Goal: Task Accomplishment & Management: Manage account settings

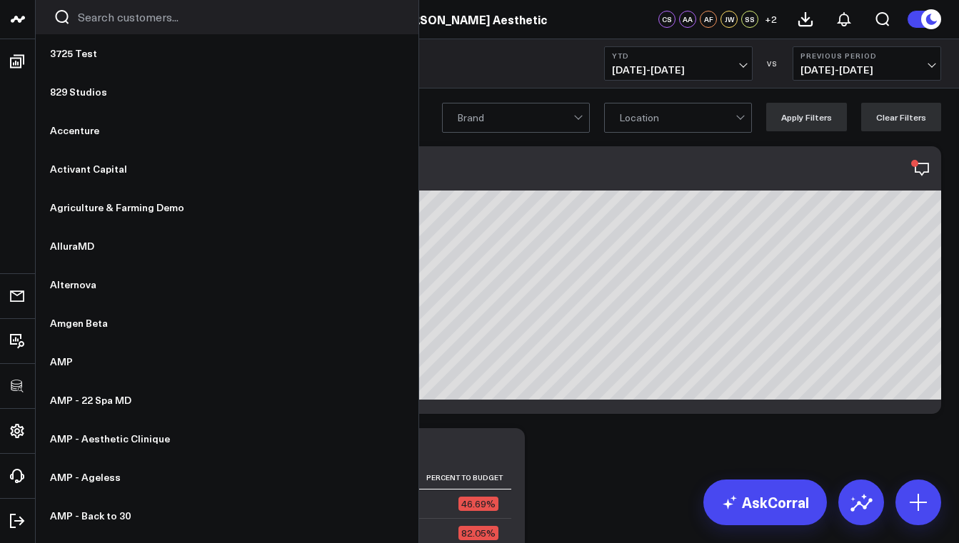
click at [23, 21] on icon at bounding box center [17, 19] width 17 height 17
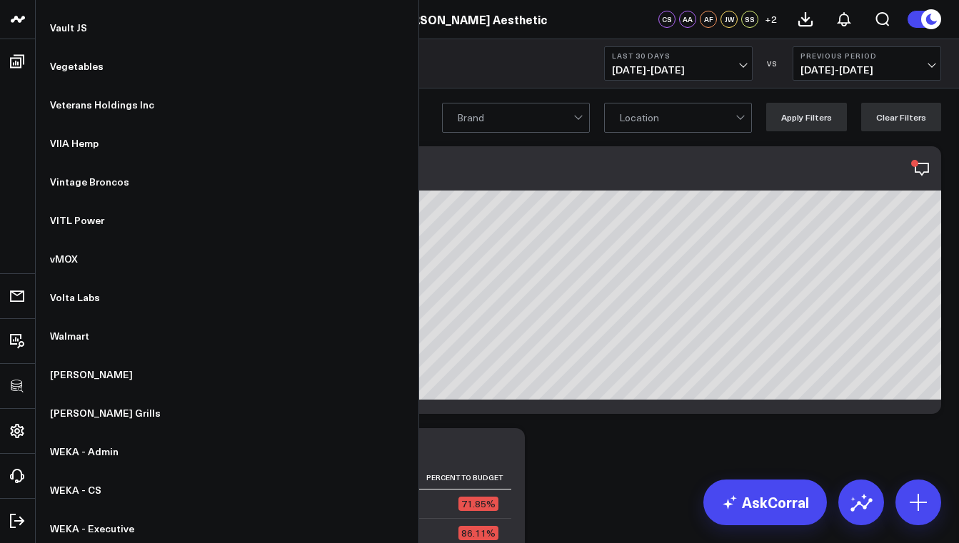
scroll to position [11459, 0]
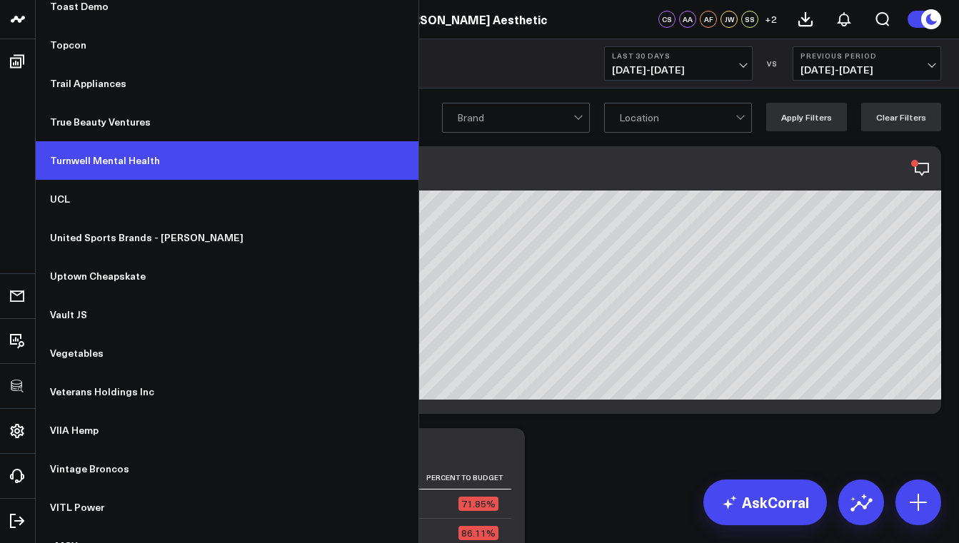
click at [127, 154] on link "Turnwell Mental Health" at bounding box center [227, 160] width 383 height 39
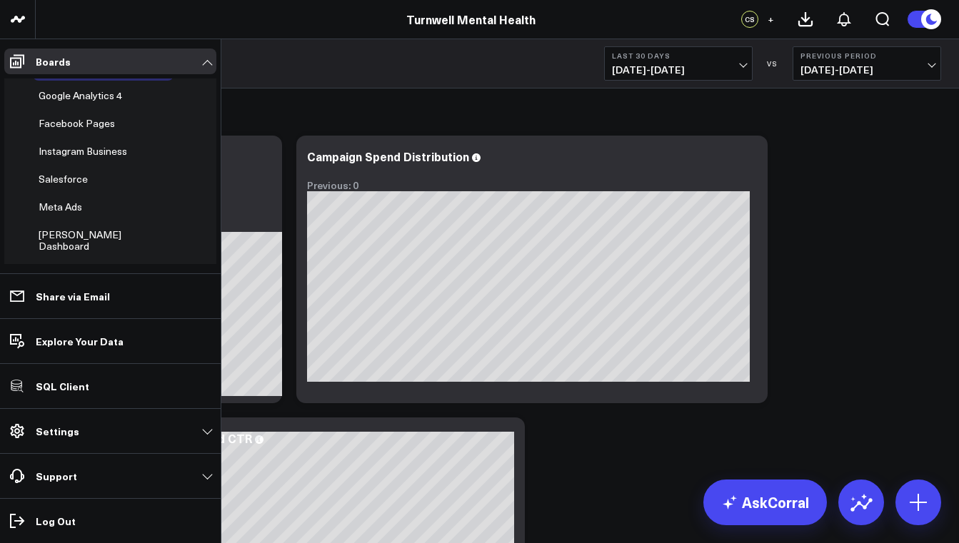
scroll to position [84, 0]
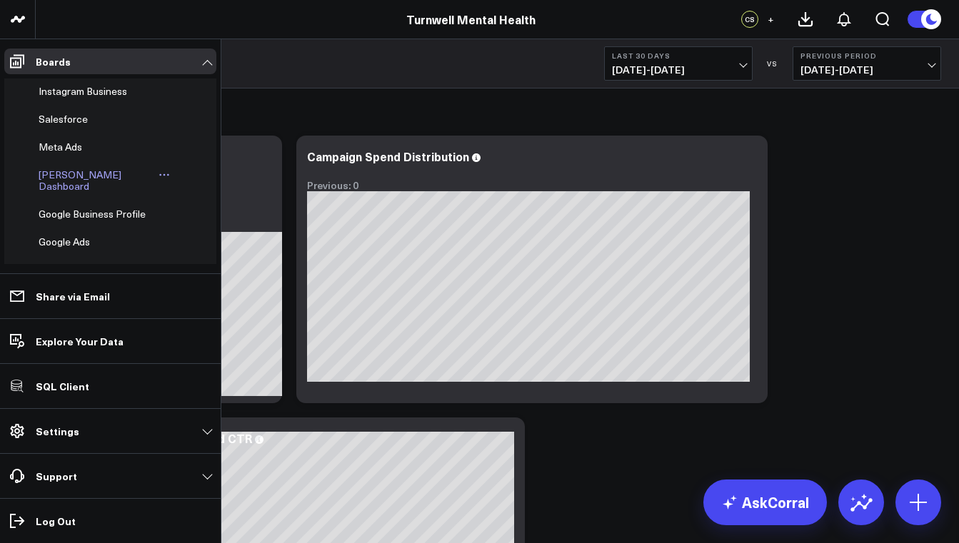
click at [90, 168] on span "[PERSON_NAME] Dashboard" at bounding box center [80, 180] width 83 height 25
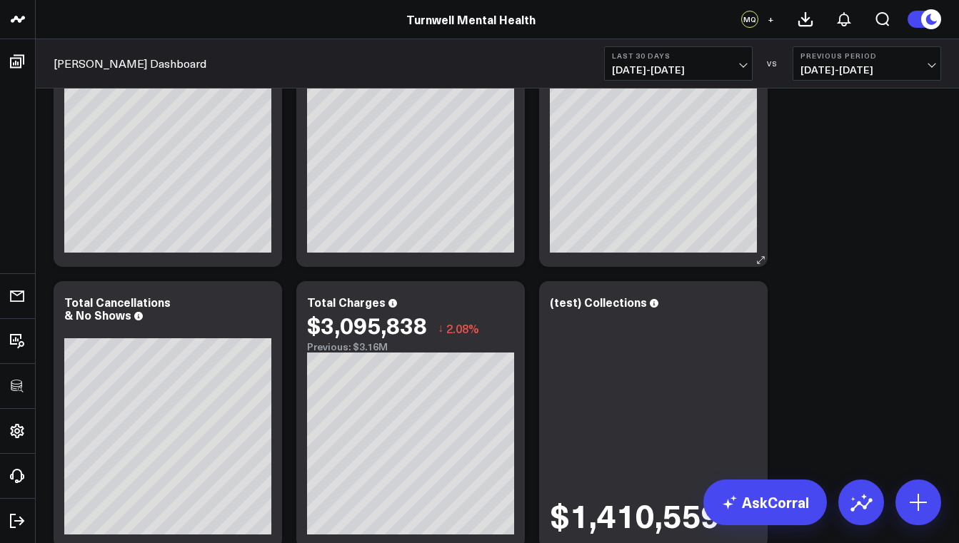
scroll to position [5, 0]
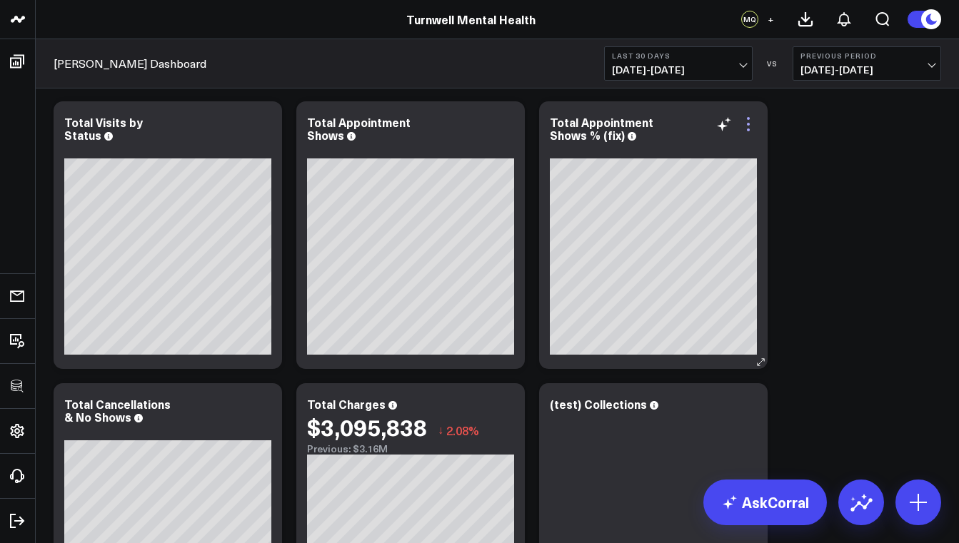
click at [753, 125] on icon at bounding box center [748, 124] width 17 height 17
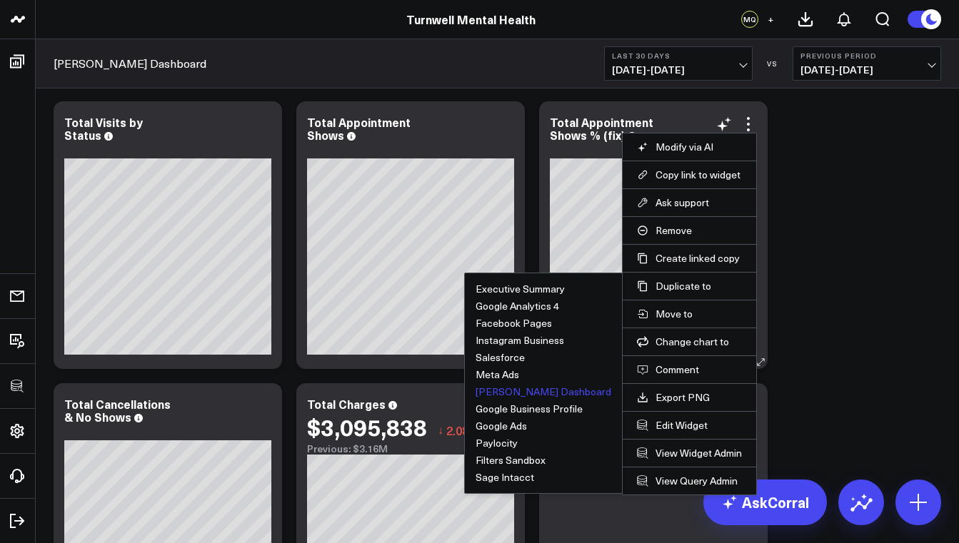
click at [563, 391] on button "[PERSON_NAME] Dashboard" at bounding box center [543, 392] width 136 height 10
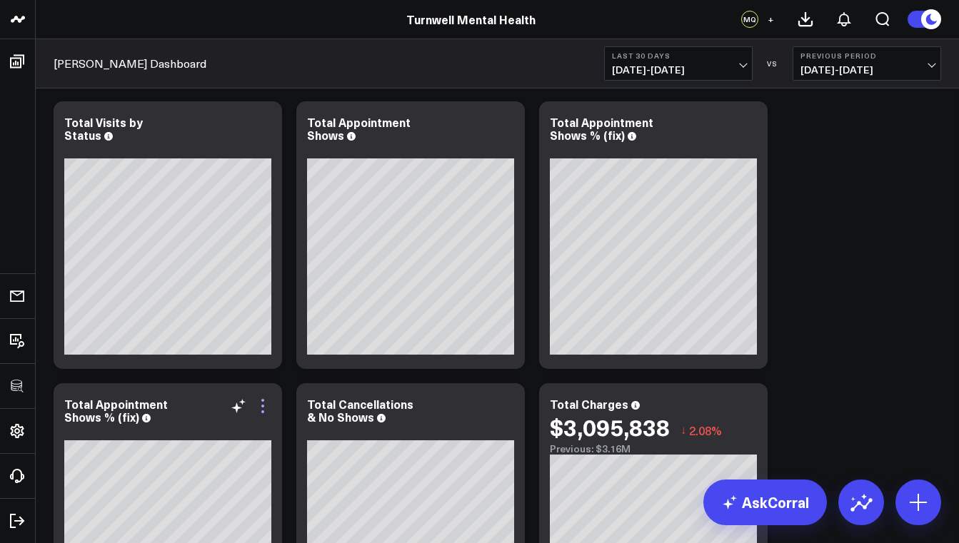
click at [265, 409] on icon at bounding box center [262, 406] width 17 height 17
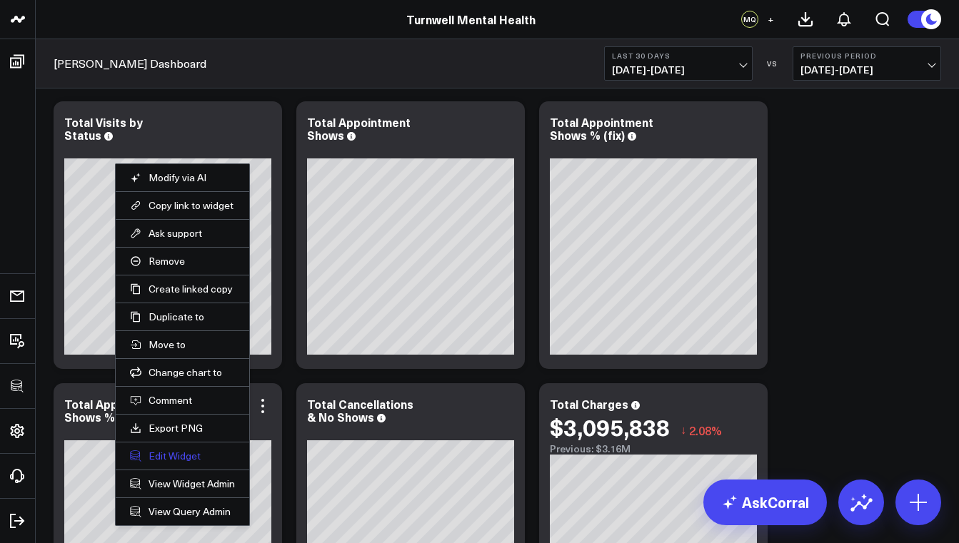
click at [190, 457] on button "Edit Widget" at bounding box center [182, 456] width 105 height 13
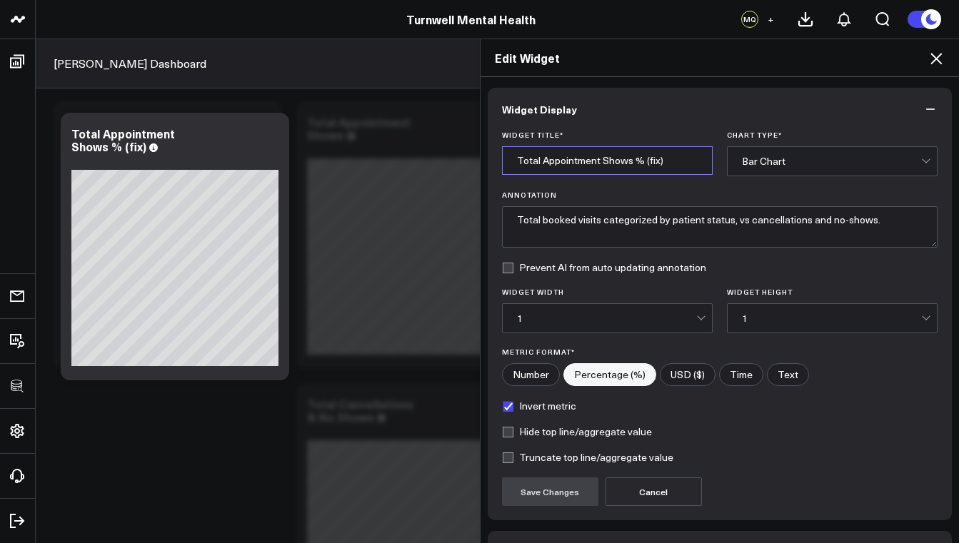
click at [595, 157] on input "Total Appointment Shows % (fix)" at bounding box center [607, 160] width 211 height 29
type input "Retention Placeholder"
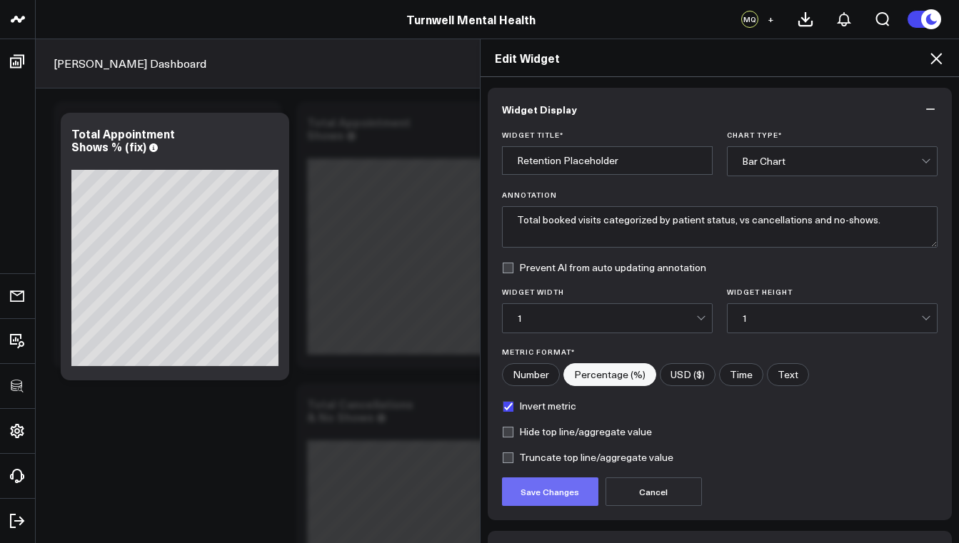
click at [560, 493] on button "Save Changes" at bounding box center [550, 492] width 96 height 29
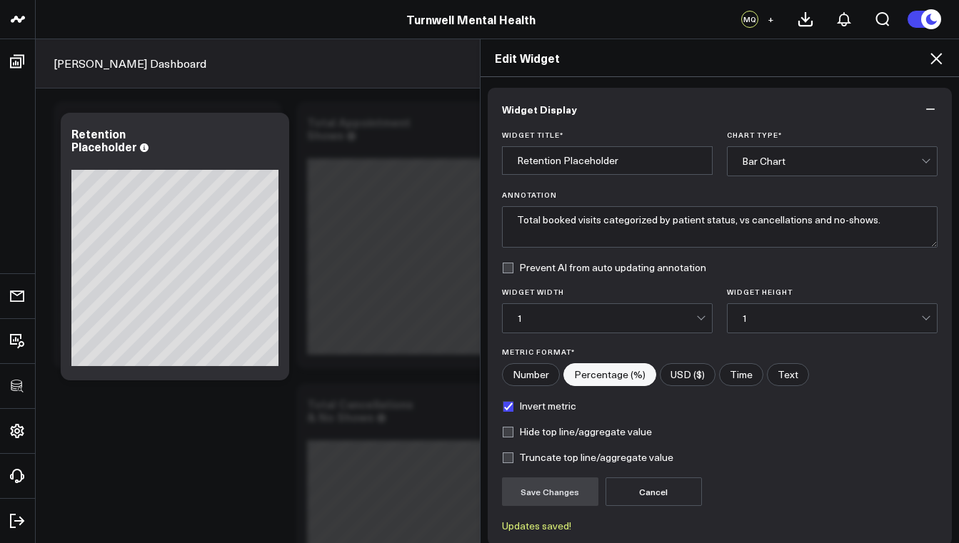
click at [936, 56] on icon at bounding box center [935, 58] width 17 height 17
